Goal: Transaction & Acquisition: Purchase product/service

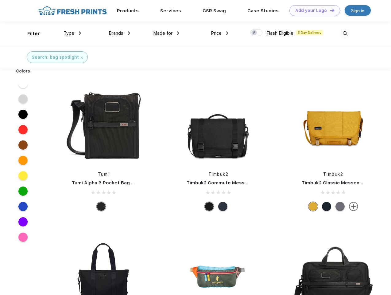
click at [313, 10] on link "Add your Logo Design Tool" at bounding box center [315, 10] width 51 height 11
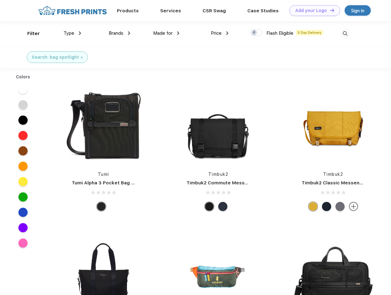
click at [0, 0] on div "Design Tool" at bounding box center [0, 0] width 0 height 0
click at [330, 10] on link "Add your Logo Design Tool" at bounding box center [315, 10] width 51 height 11
click at [29, 33] on div "Filter" at bounding box center [33, 33] width 13 height 7
click at [72, 33] on span "Type" at bounding box center [69, 33] width 11 height 6
click at [119, 33] on span "Brands" at bounding box center [116, 33] width 15 height 6
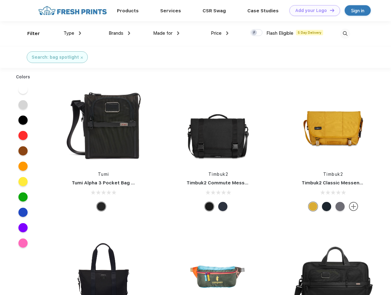
click at [166, 33] on span "Made for" at bounding box center [162, 33] width 19 height 6
click at [220, 33] on span "Price" at bounding box center [216, 33] width 11 height 6
click at [257, 33] on div at bounding box center [257, 32] width 12 height 7
click at [255, 33] on input "checkbox" at bounding box center [253, 31] width 4 height 4
click at [345, 33] on img at bounding box center [345, 34] width 10 height 10
